Goal: Task Accomplishment & Management: Manage account settings

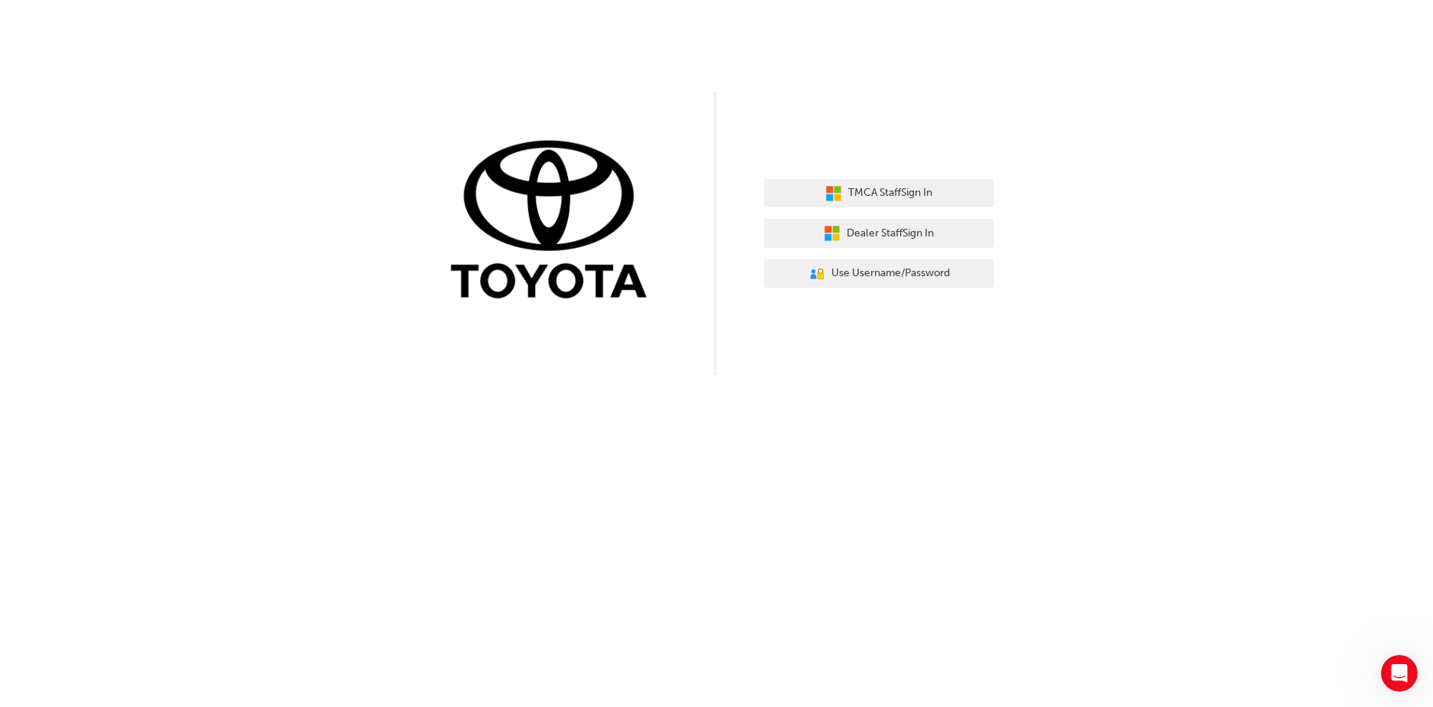
click at [1110, 330] on div "TMCA Staff Sign In Dealer Staff Sign In User Authentication Icon - Blue Person,…" at bounding box center [716, 187] width 1433 height 375
click at [921, 232] on span "Dealer Staff Sign In" at bounding box center [890, 234] width 87 height 18
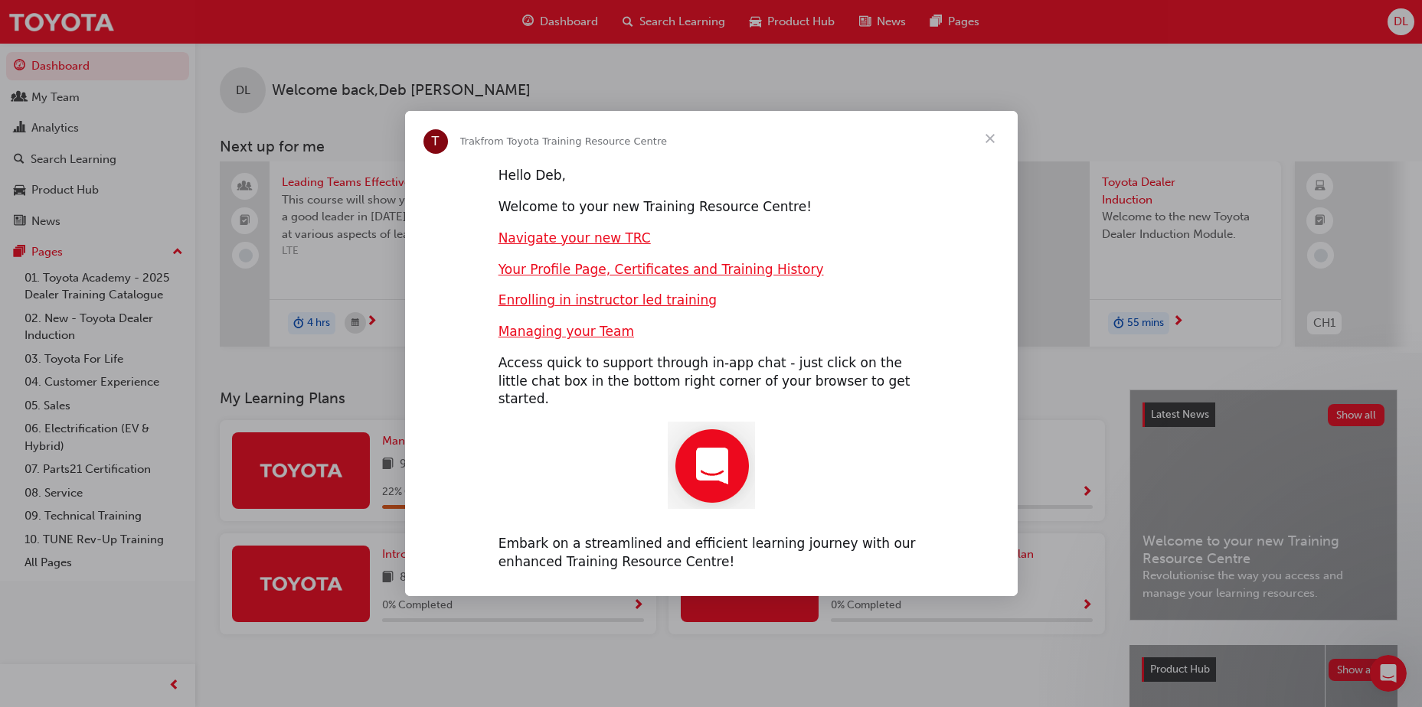
click at [991, 144] on span "Close" at bounding box center [989, 138] width 55 height 55
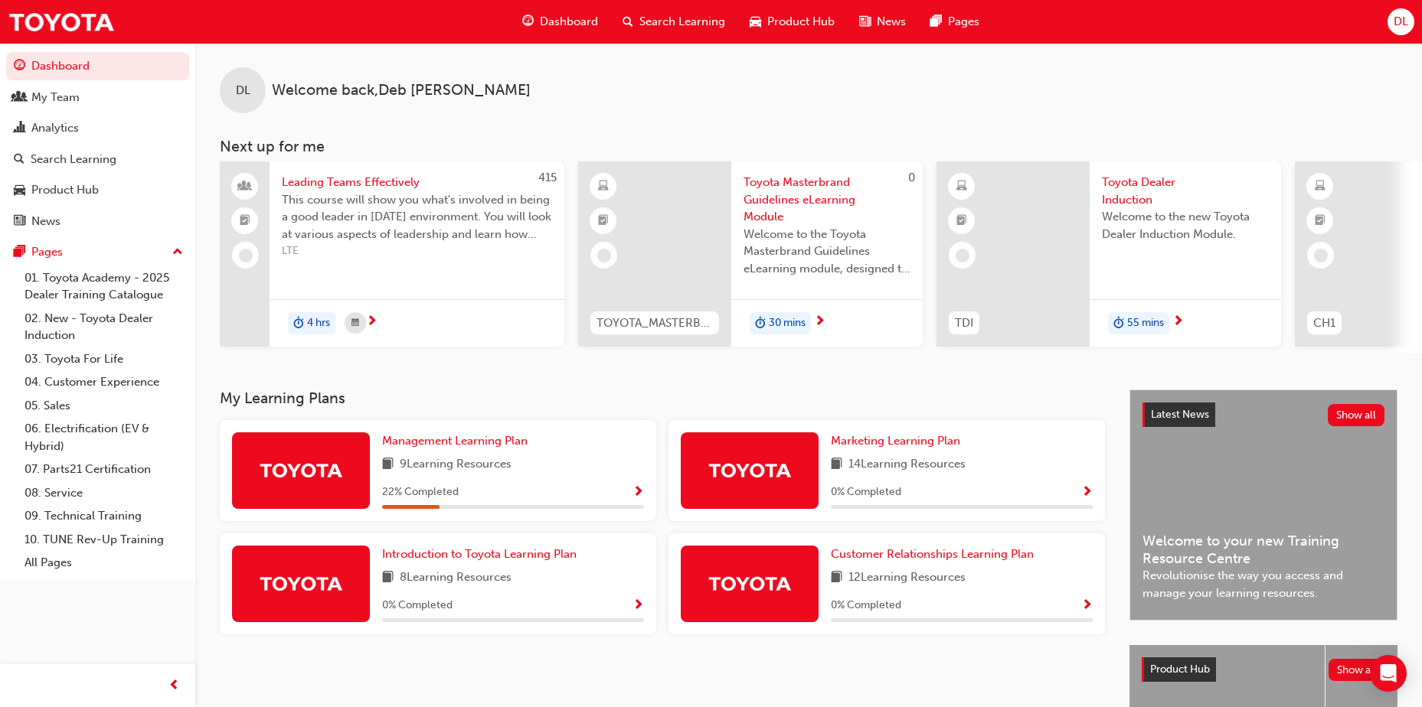
click at [1409, 21] on div "DL" at bounding box center [1400, 21] width 27 height 27
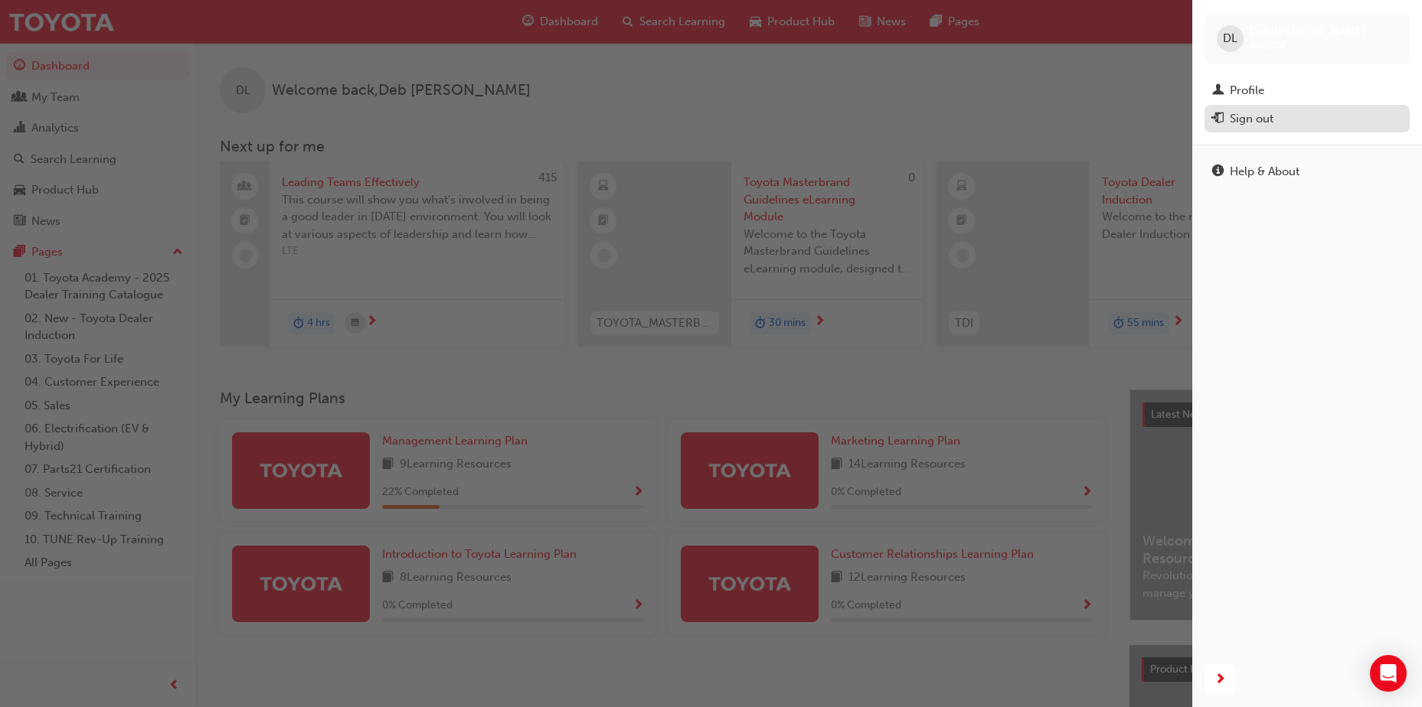
click at [1276, 119] on div "Sign out" at bounding box center [1307, 118] width 190 height 19
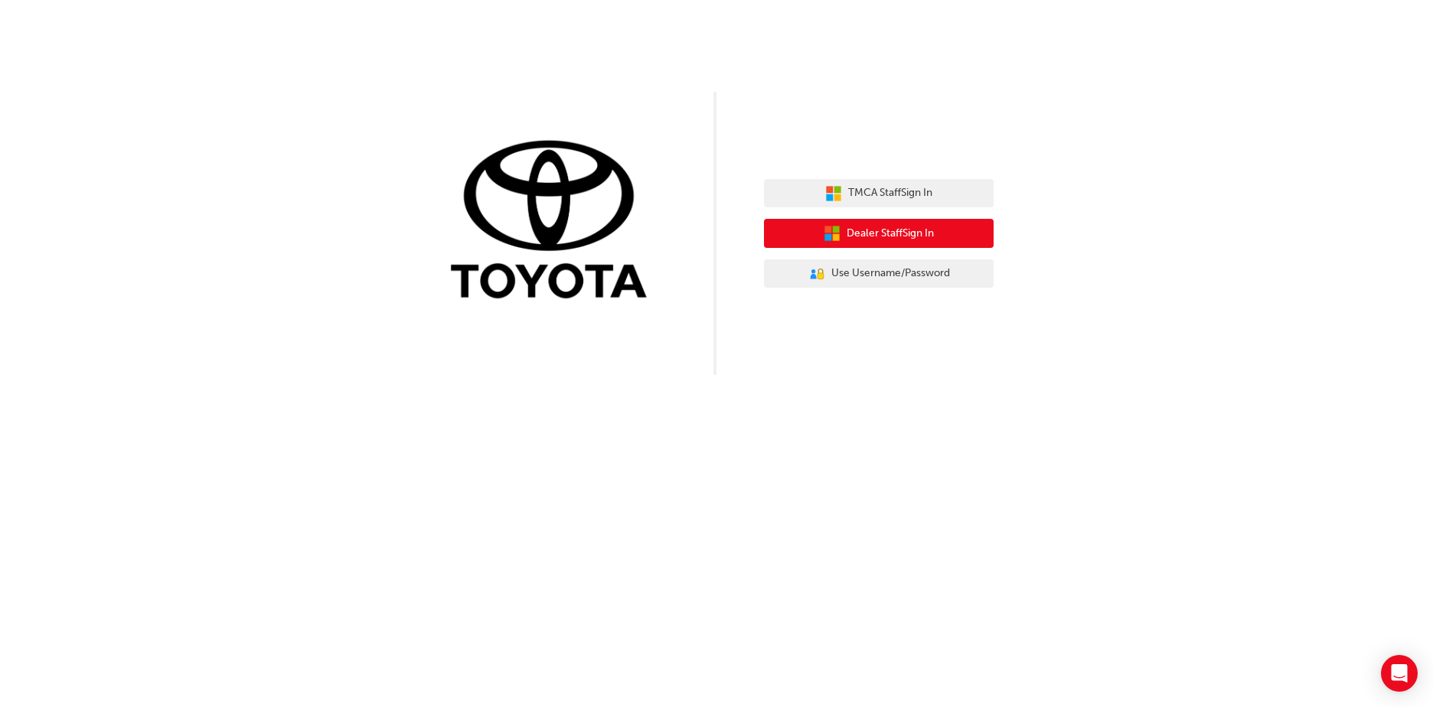
click at [933, 232] on span "Dealer Staff Sign In" at bounding box center [890, 234] width 87 height 18
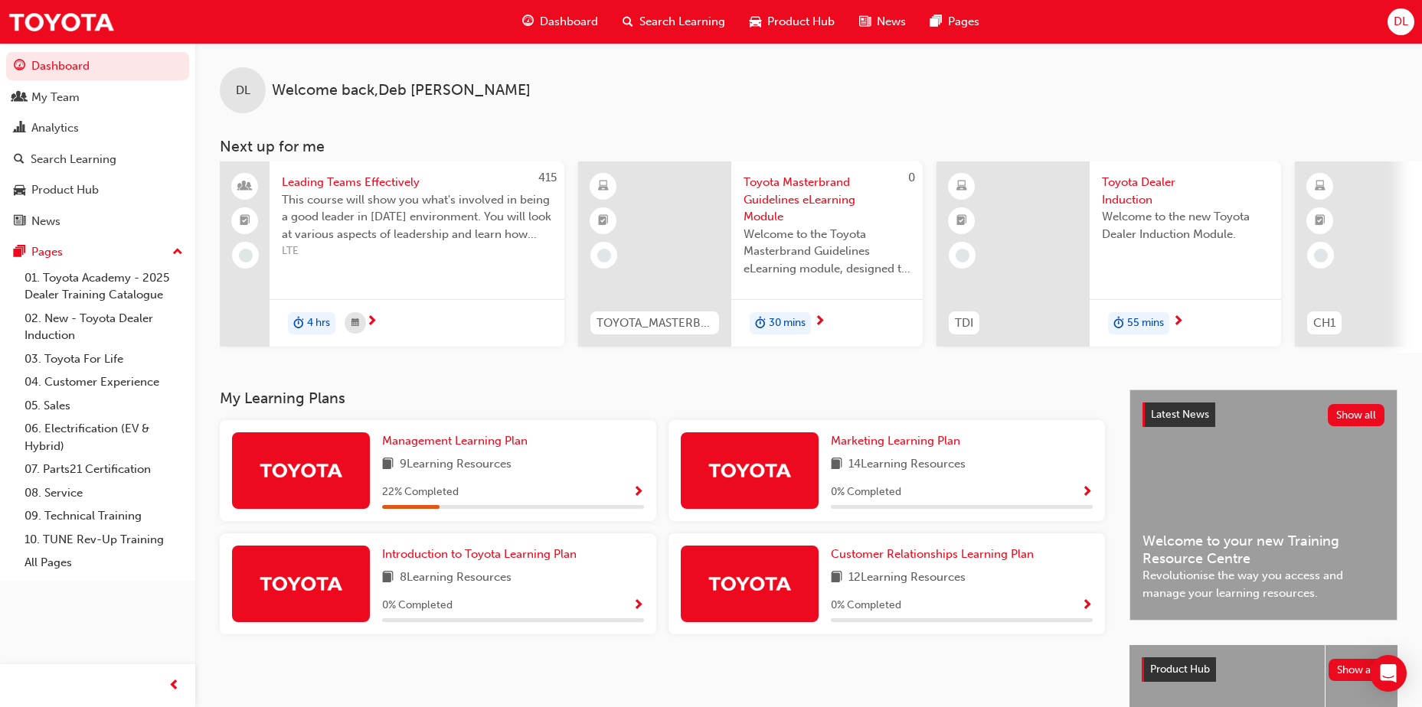
click at [1233, 90] on div "DL Welcome back , Deb Langford" at bounding box center [808, 78] width 1226 height 70
click at [1393, 22] on span "DL" at bounding box center [1400, 22] width 15 height 18
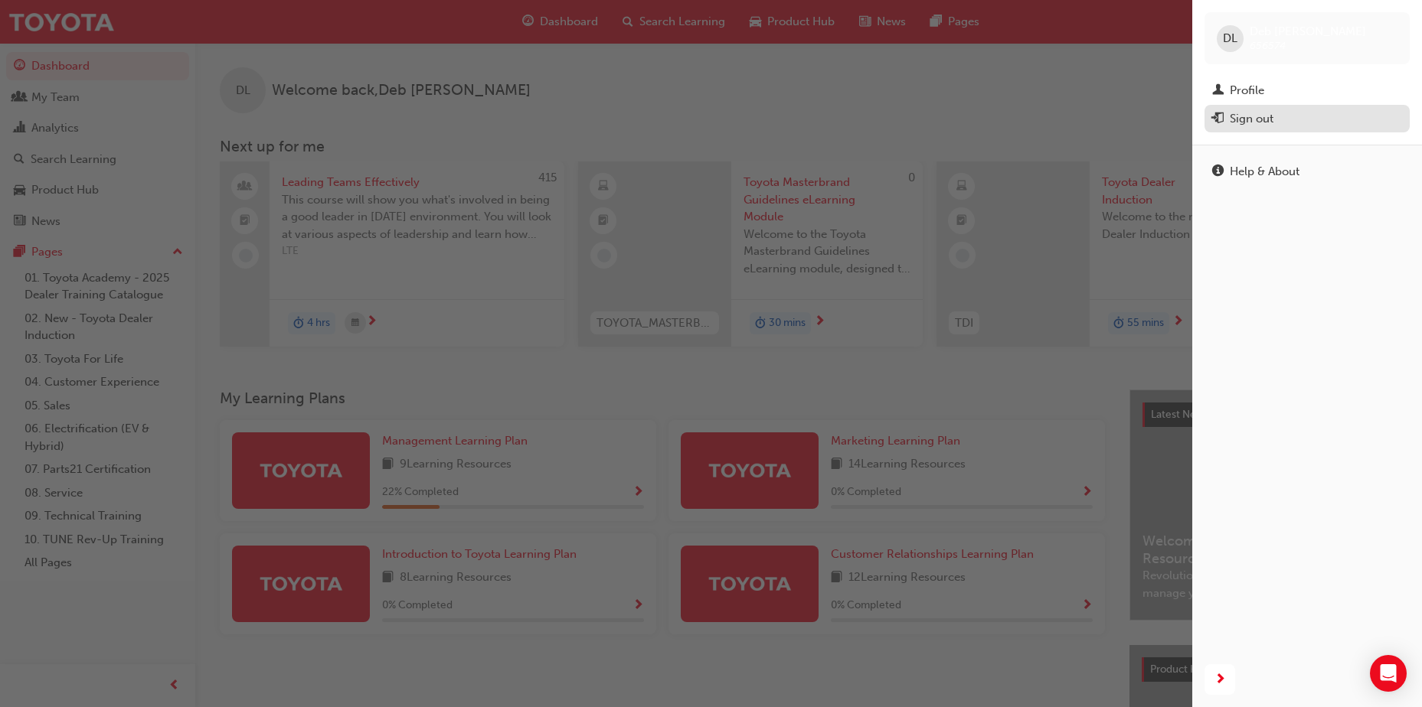
click at [1270, 122] on div "Sign out" at bounding box center [1251, 119] width 44 height 18
